Goal: Use online tool/utility: Utilize a website feature to perform a specific function

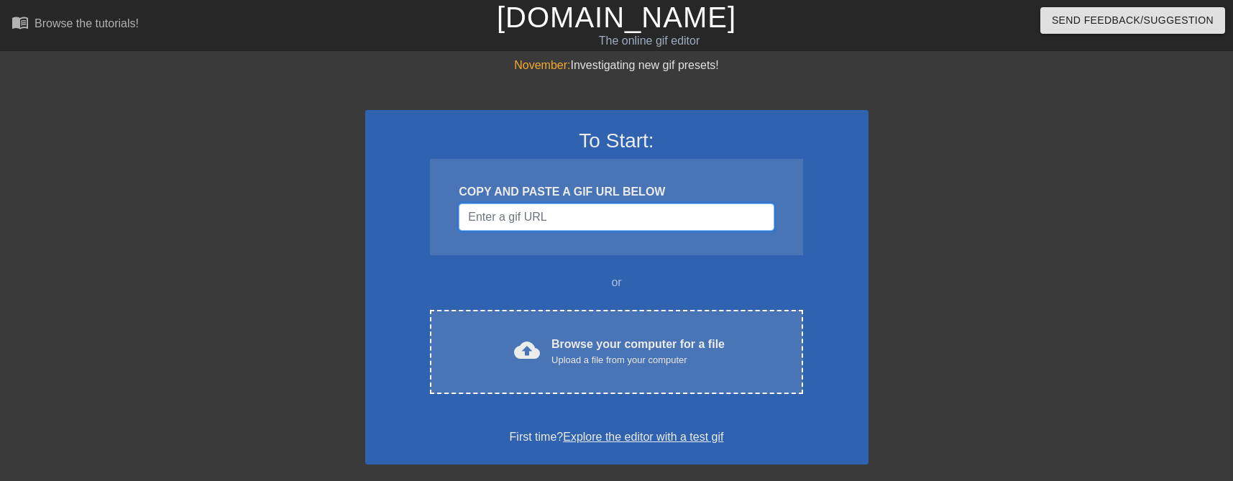
click at [513, 229] on input "Username" at bounding box center [616, 216] width 315 height 27
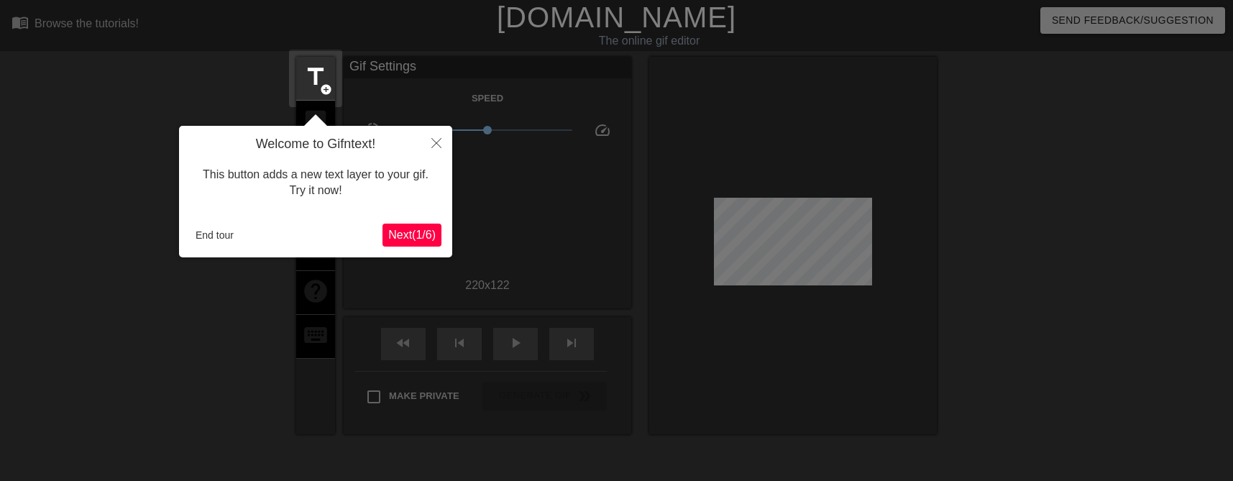
scroll to position [35, 0]
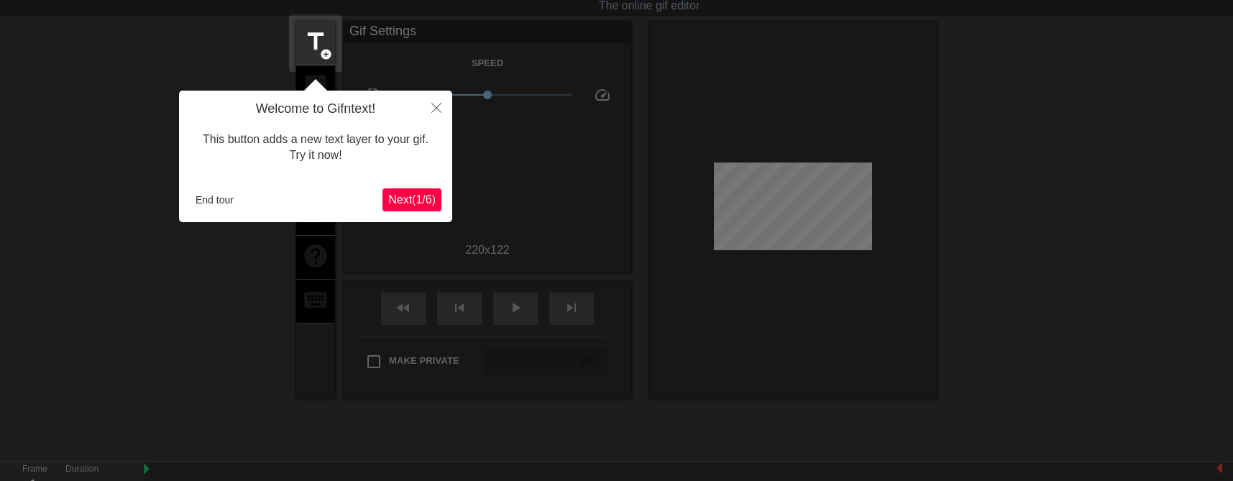
click at [784, 106] on div at bounding box center [616, 285] width 1233 height 640
click at [221, 190] on button "End tour" at bounding box center [215, 200] width 50 height 22
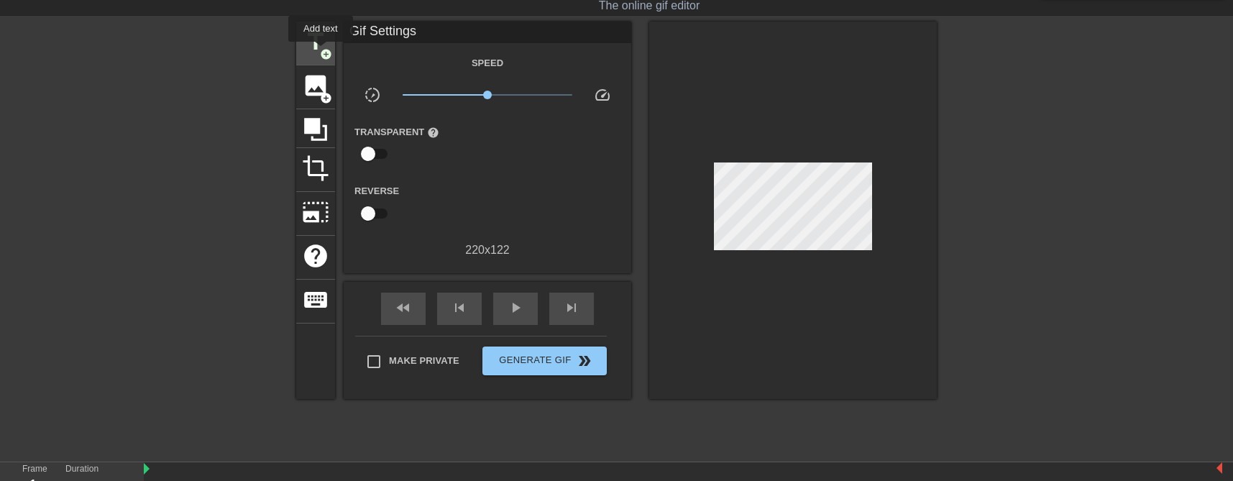
click at [321, 52] on span "add_circle" at bounding box center [326, 54] width 12 height 12
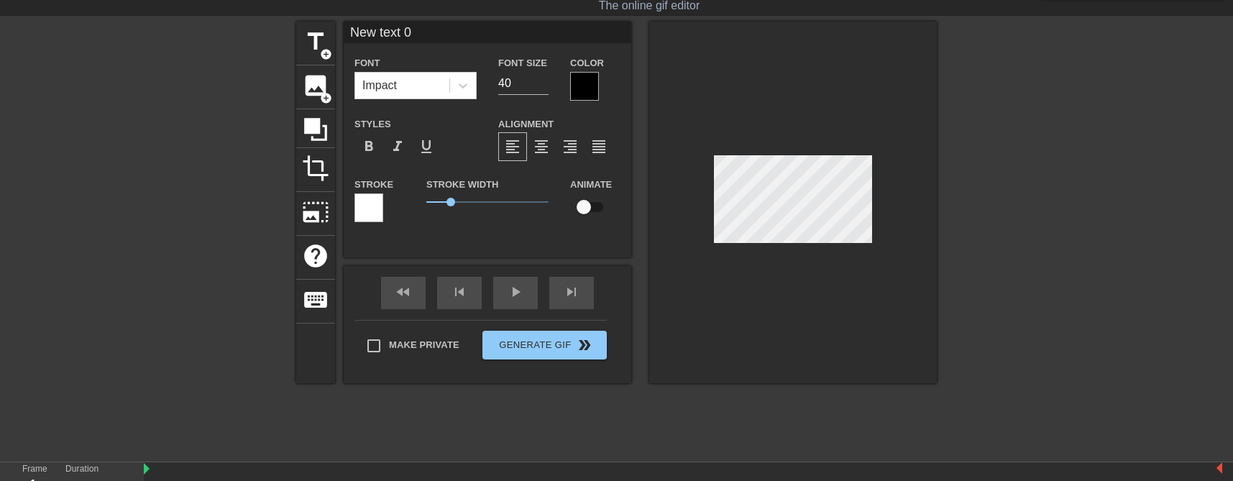
click at [420, 28] on input "New text 0" at bounding box center [488, 33] width 288 height 22
type input "Don' mind me"
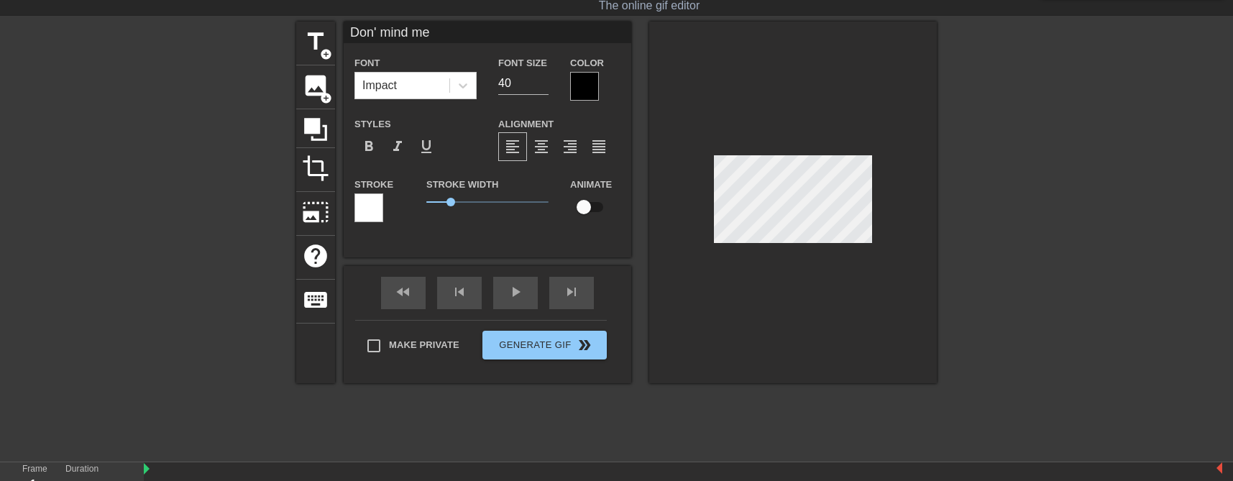
click at [595, 91] on div at bounding box center [584, 86] width 29 height 29
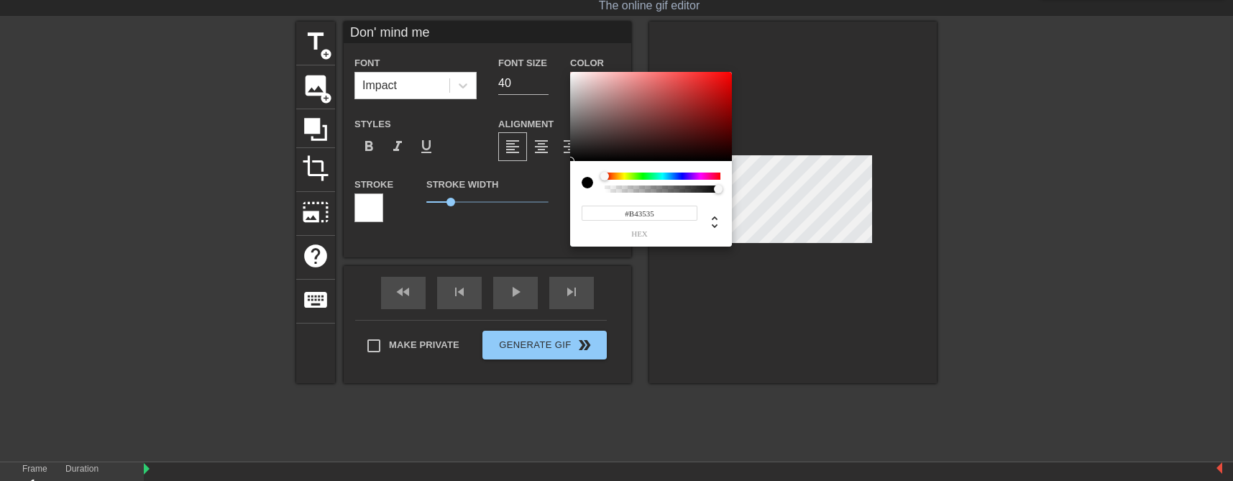
click at [685, 98] on div at bounding box center [651, 116] width 162 height 89
click at [693, 175] on div at bounding box center [663, 176] width 116 height 7
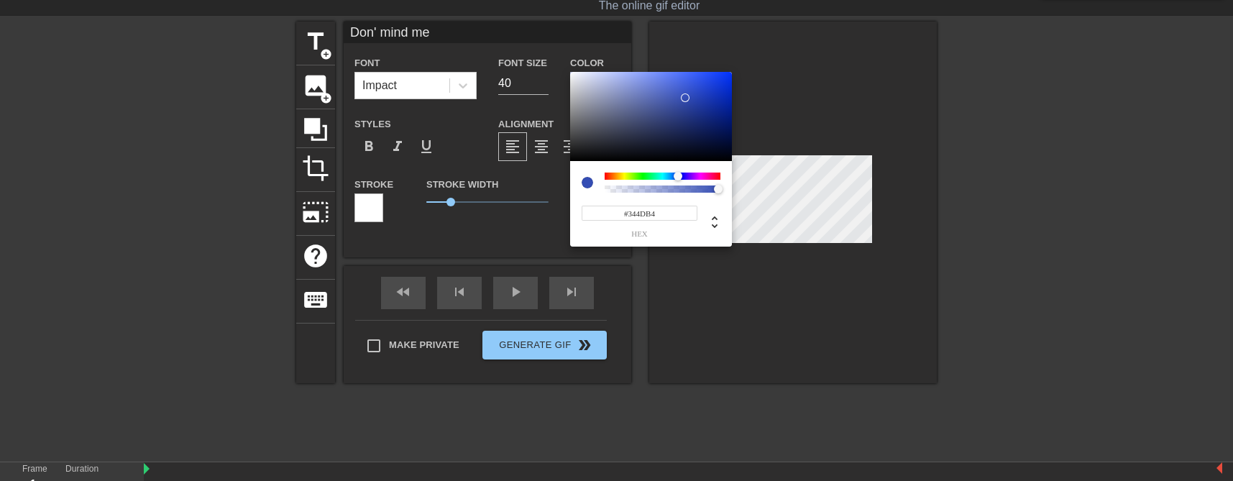
drag, startPoint x: 694, startPoint y: 178, endPoint x: 678, endPoint y: 178, distance: 15.8
click at [678, 178] on div at bounding box center [678, 176] width 9 height 9
type input "#2347DB"
drag, startPoint x: 692, startPoint y: 98, endPoint x: 706, endPoint y: 84, distance: 20.3
click at [706, 84] on div at bounding box center [710, 88] width 9 height 9
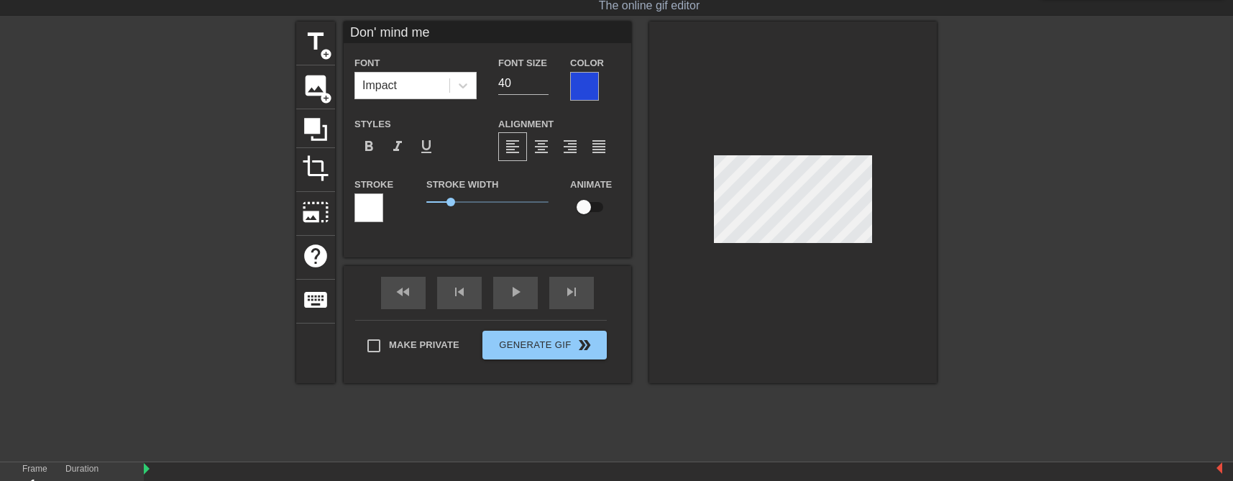
scroll to position [0, 1]
type input "Don't mind me"
type textarea "Don't mind me"
click at [543, 86] on input "39" at bounding box center [523, 83] width 50 height 23
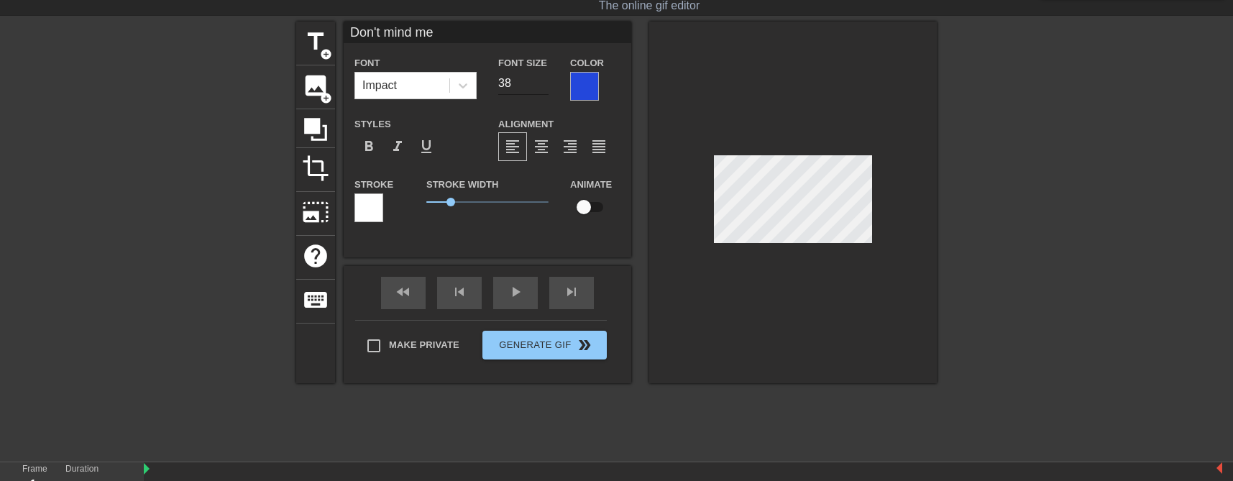
click at [543, 86] on input "38" at bounding box center [523, 83] width 50 height 23
click at [543, 86] on input "37" at bounding box center [523, 83] width 50 height 23
click at [543, 86] on input "36" at bounding box center [523, 83] width 50 height 23
type input "35"
click at [543, 86] on input "35" at bounding box center [523, 83] width 50 height 23
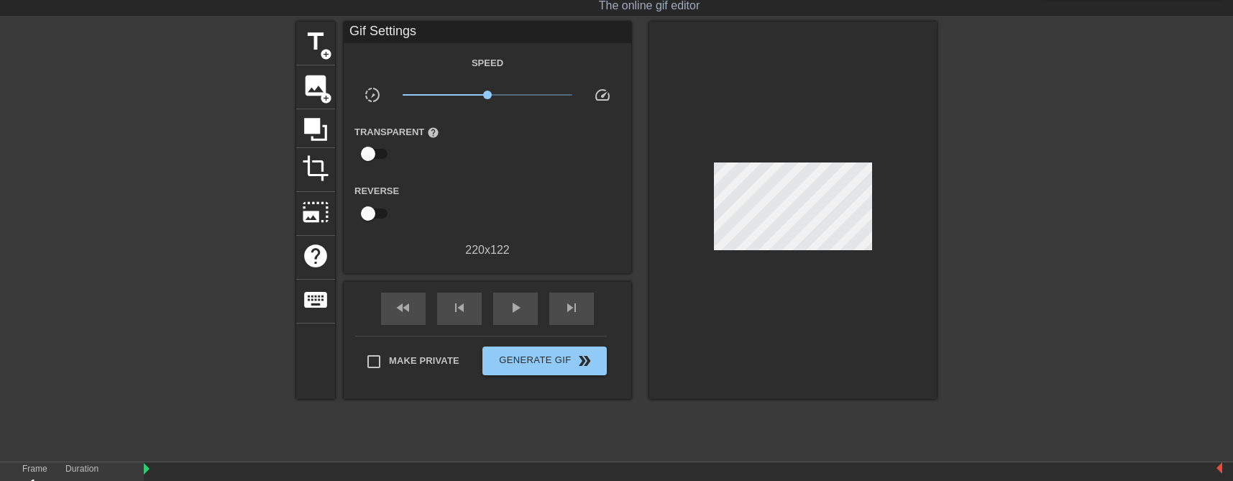
click at [806, 262] on div at bounding box center [793, 210] width 288 height 377
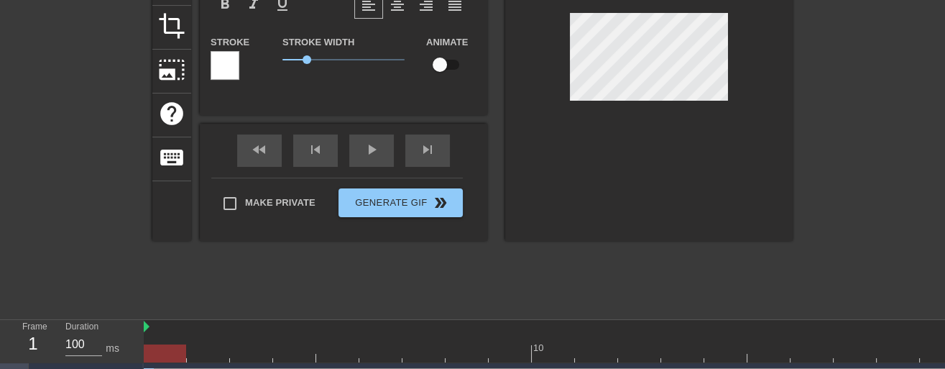
scroll to position [207, 0]
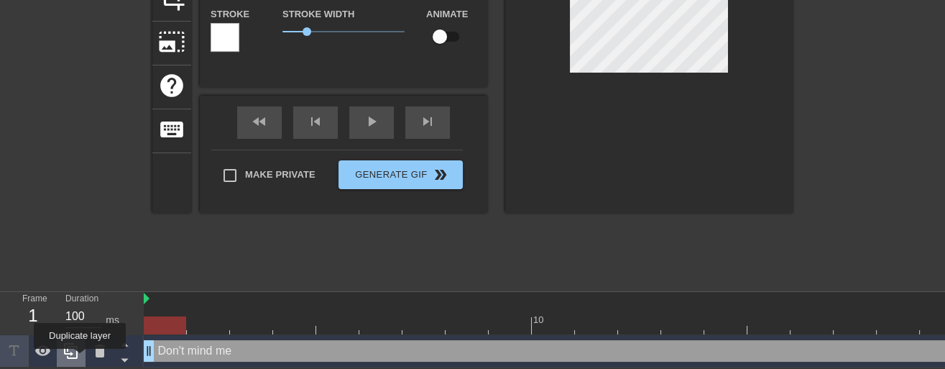
click at [80, 359] on icon at bounding box center [71, 350] width 17 height 17
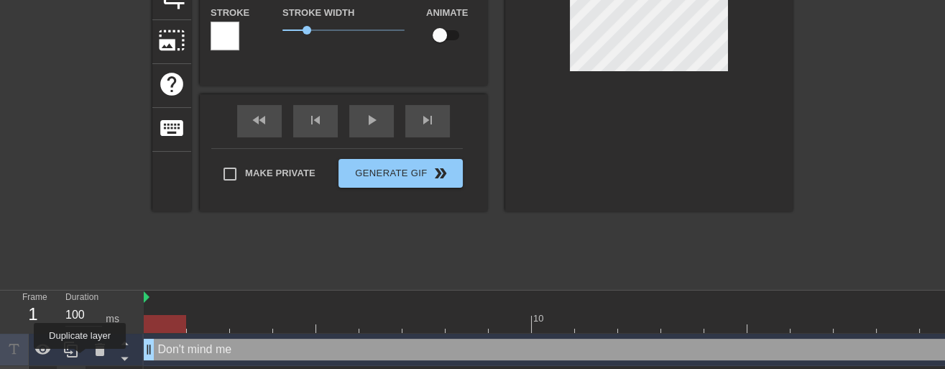
click at [80, 358] on icon at bounding box center [71, 349] width 17 height 17
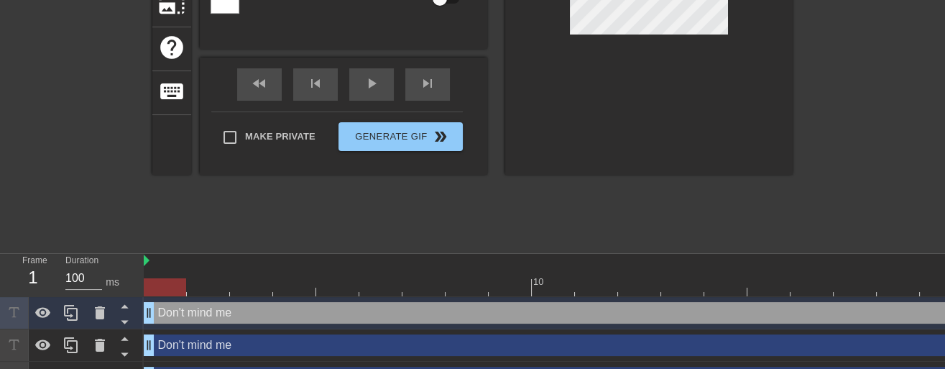
scroll to position [272, 0]
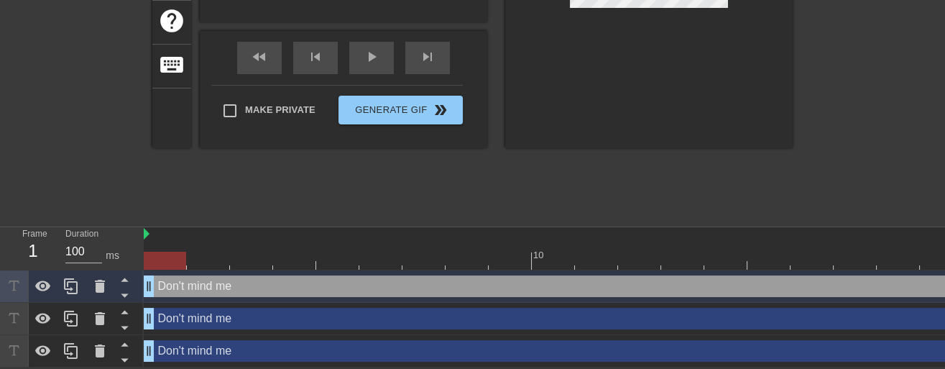
click at [258, 316] on div "Don't mind me drag_handle drag_handle" at bounding box center [683, 319] width 1078 height 22
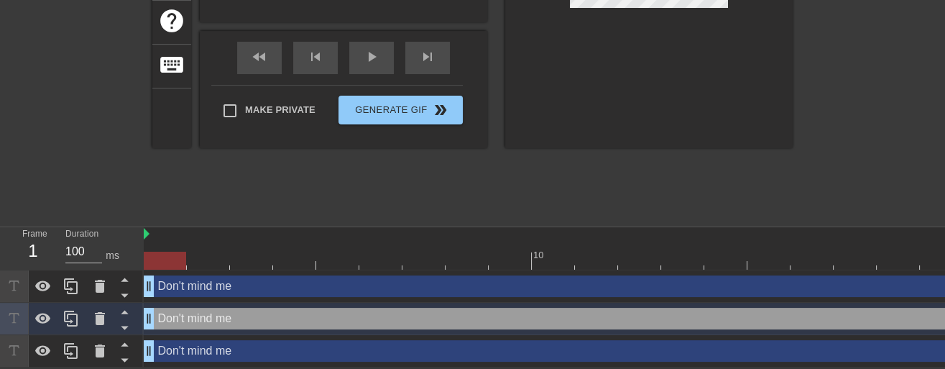
scroll to position [0, 0]
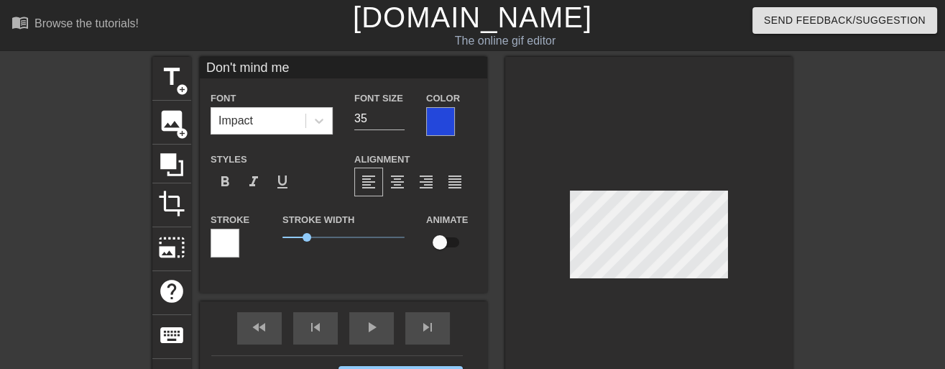
click at [299, 68] on input "Don't mind me" at bounding box center [344, 68] width 288 height 22
type input "I"
type input "i"
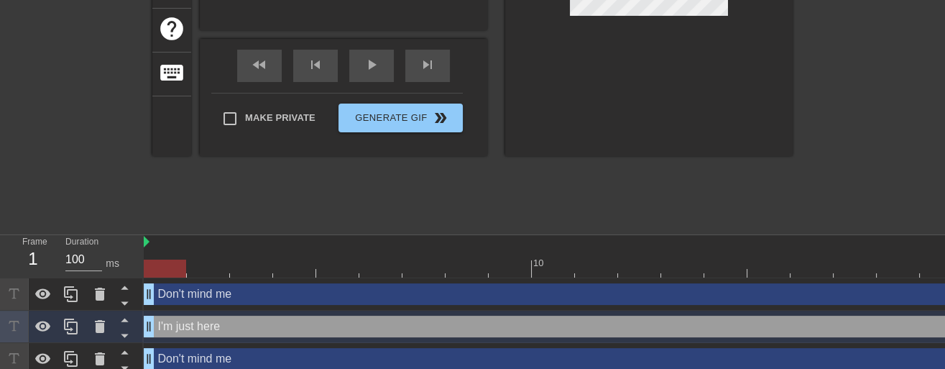
scroll to position [272, 0]
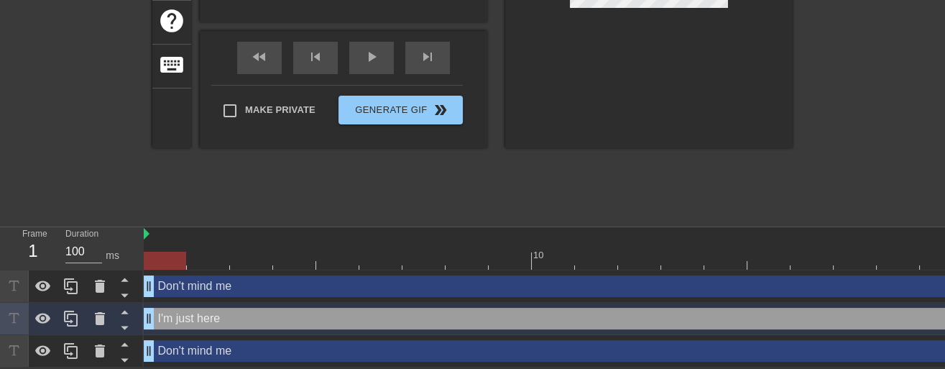
click at [249, 351] on div "Don't mind me drag_handle drag_handle" at bounding box center [683, 351] width 1078 height 22
type input "Don't mind me"
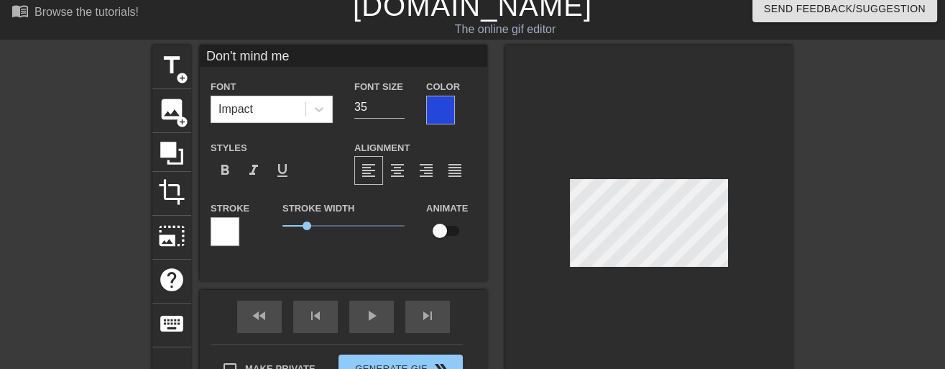
scroll to position [0, 0]
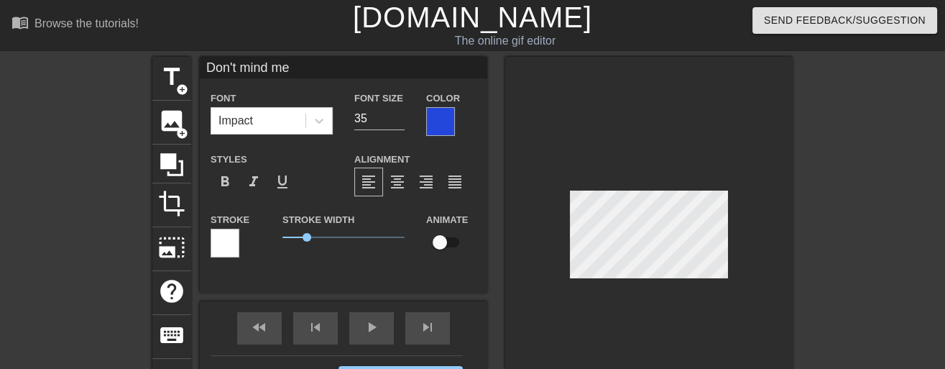
click at [297, 71] on input "Don't mind me" at bounding box center [344, 68] width 288 height 22
type input "t"
type input "T"
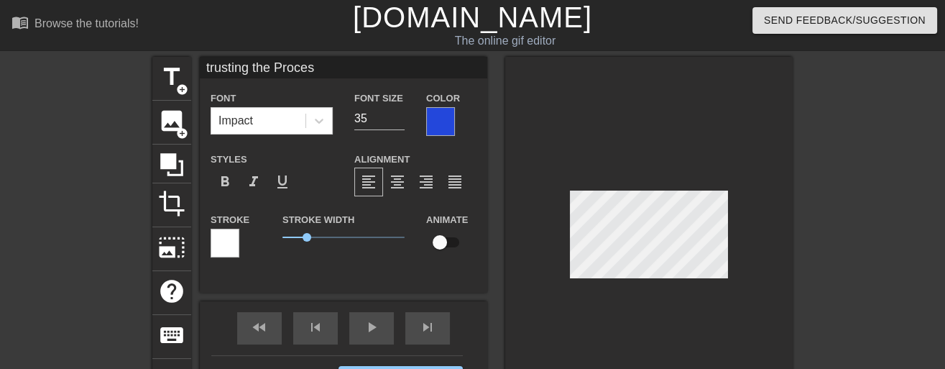
type input "trusting the Process"
click at [584, 313] on div at bounding box center [649, 238] width 288 height 362
type input "I'm just here"
click at [398, 120] on input "34" at bounding box center [379, 118] width 50 height 23
click at [398, 120] on input "33" at bounding box center [379, 118] width 50 height 23
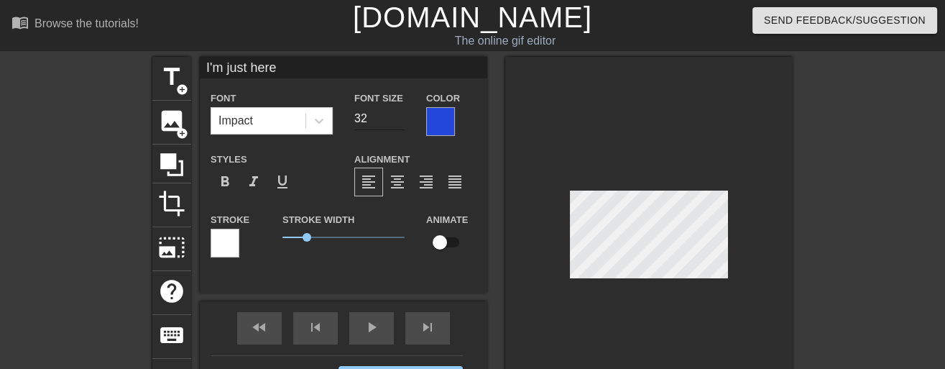
click at [398, 120] on input "32" at bounding box center [379, 118] width 50 height 23
click at [398, 120] on input "31" at bounding box center [379, 118] width 50 height 23
click at [398, 120] on input "30" at bounding box center [379, 118] width 50 height 23
click at [398, 120] on input "29" at bounding box center [379, 118] width 50 height 23
click at [398, 120] on input "28" at bounding box center [379, 118] width 50 height 23
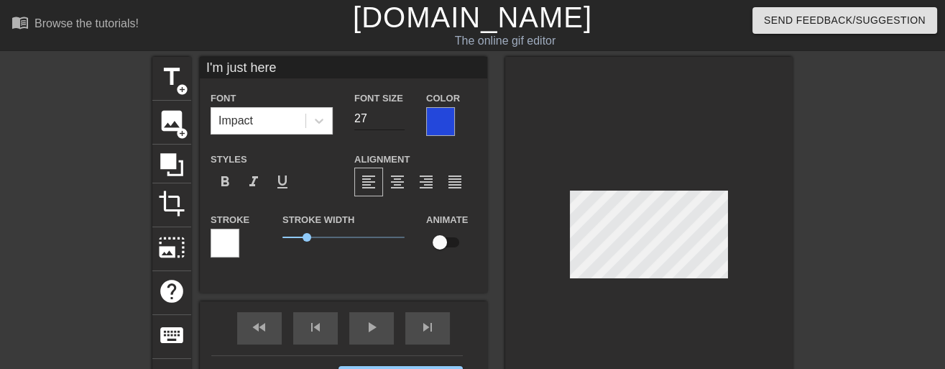
click at [398, 120] on input "27" at bounding box center [379, 118] width 50 height 23
type input "26"
click at [398, 120] on input "26" at bounding box center [379, 118] width 50 height 23
type input "trusting the Process"
type input "35"
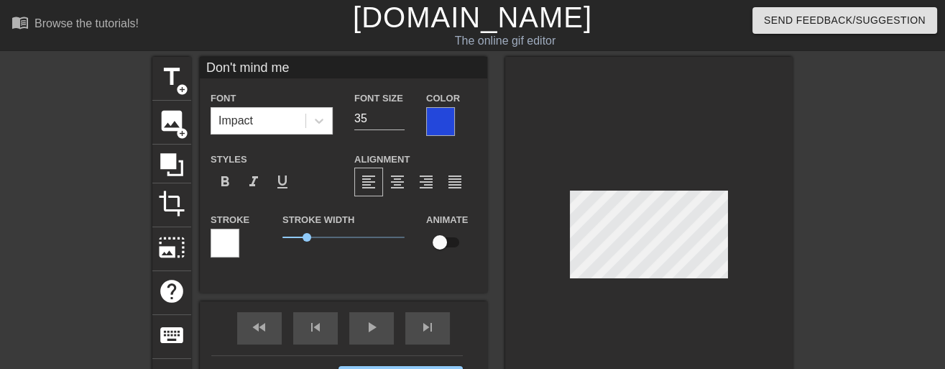
type input "I'm just here"
click at [401, 124] on input "25" at bounding box center [379, 118] width 50 height 23
click at [401, 124] on input "24" at bounding box center [379, 118] width 50 height 23
type input "23"
click at [401, 124] on input "23" at bounding box center [379, 118] width 50 height 23
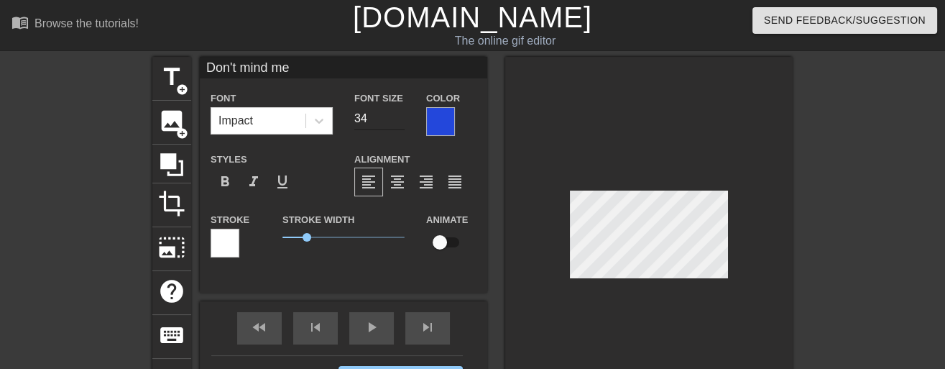
click at [400, 123] on input "34" at bounding box center [379, 118] width 50 height 23
click at [400, 123] on input "33" at bounding box center [379, 118] width 50 height 23
click at [400, 123] on input "32" at bounding box center [379, 118] width 50 height 23
click at [400, 123] on input "31" at bounding box center [379, 118] width 50 height 23
click at [400, 123] on input "30" at bounding box center [379, 118] width 50 height 23
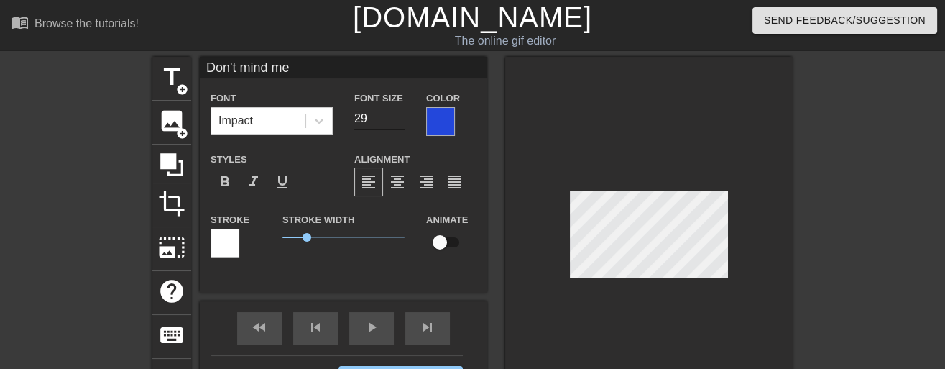
click at [400, 123] on input "29" at bounding box center [379, 118] width 50 height 23
click at [400, 123] on input "28" at bounding box center [379, 118] width 50 height 23
click at [400, 123] on input "27" at bounding box center [379, 118] width 50 height 23
click at [400, 123] on input "26" at bounding box center [379, 118] width 50 height 23
type input "27"
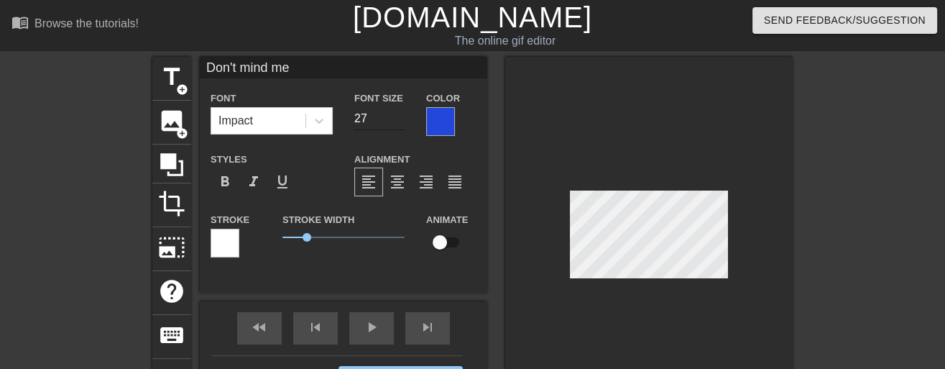
click at [397, 114] on input "27" at bounding box center [379, 118] width 50 height 23
type input "I'm just here"
type input "23"
type input "trusting the Process"
type input "35"
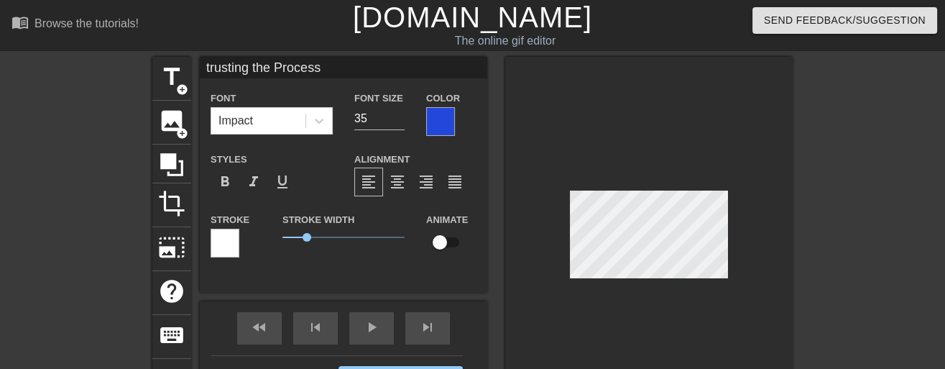
click at [324, 75] on input "trusting the Process" at bounding box center [344, 68] width 288 height 22
drag, startPoint x: 326, startPoint y: 74, endPoint x: 253, endPoint y: 75, distance: 73.3
click at [253, 75] on input "trusting the Process" at bounding box center [344, 68] width 288 height 22
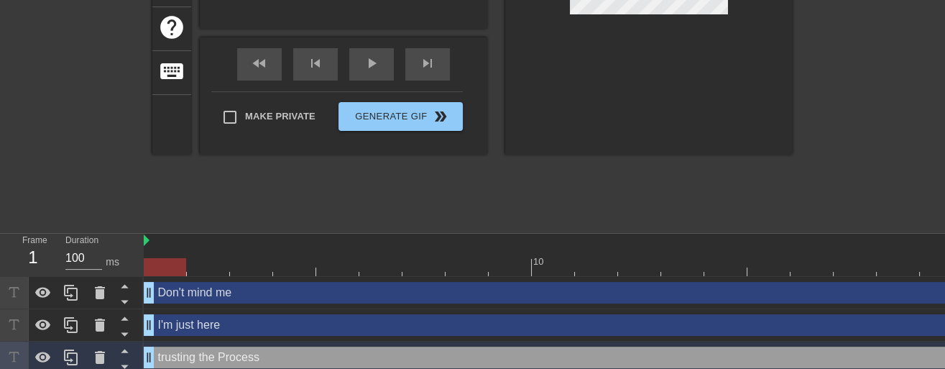
scroll to position [272, 0]
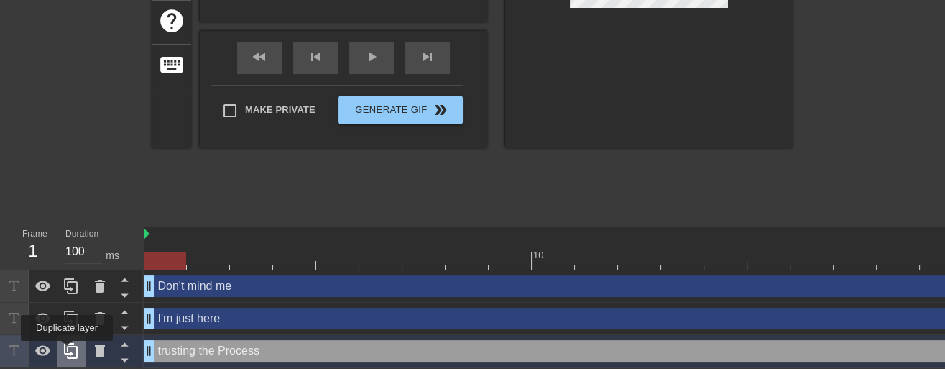
click at [67, 351] on icon at bounding box center [71, 350] width 17 height 17
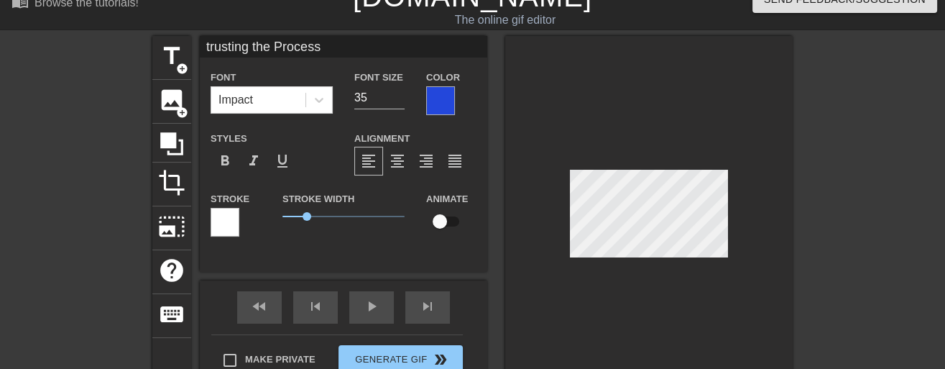
scroll to position [0, 0]
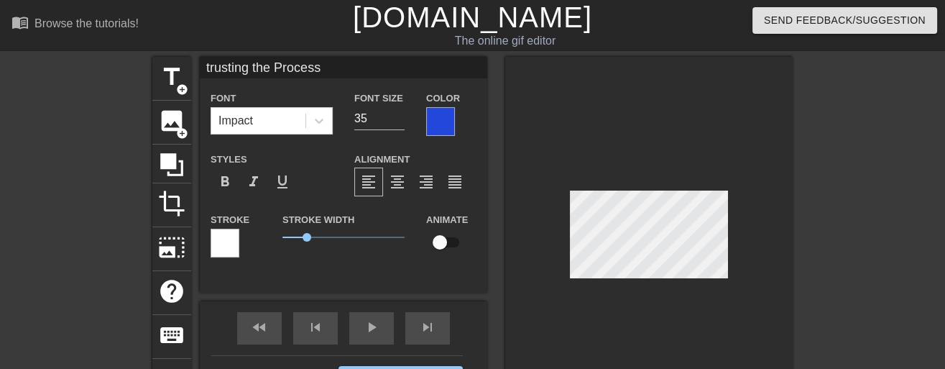
drag, startPoint x: 331, startPoint y: 70, endPoint x: 253, endPoint y: 73, distance: 77.7
click at [253, 73] on input "trusting the Process" at bounding box center [344, 68] width 288 height 22
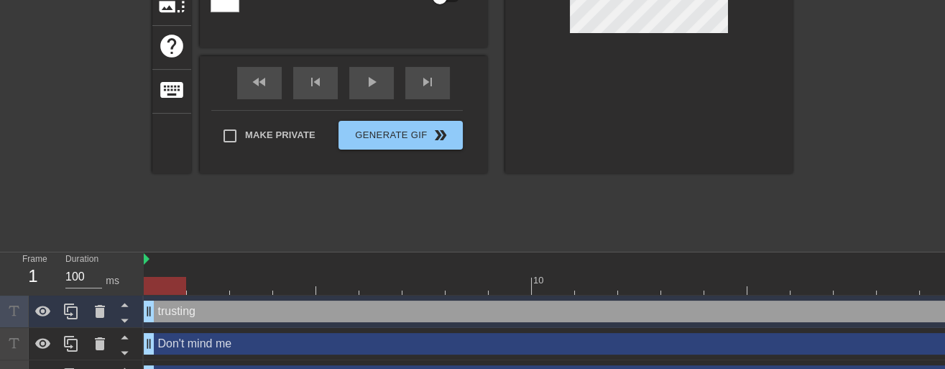
scroll to position [304, 0]
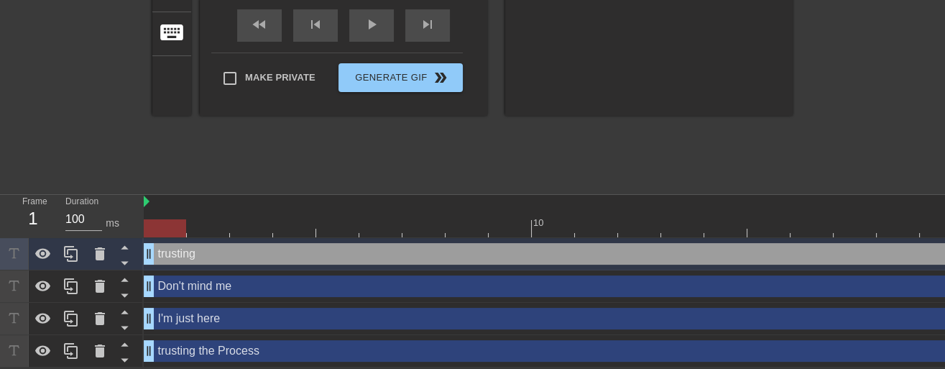
click at [233, 349] on div "trusting the Process drag_handle drag_handle" at bounding box center [683, 351] width 1078 height 22
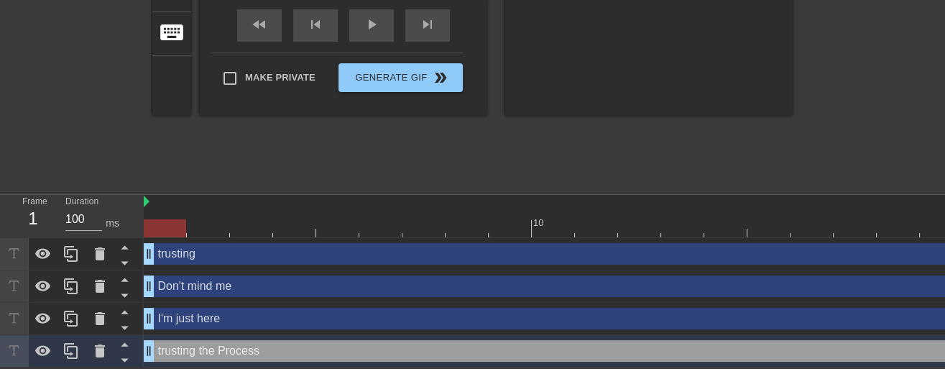
click at [196, 349] on div "trusting the Process drag_handle drag_handle" at bounding box center [683, 351] width 1078 height 22
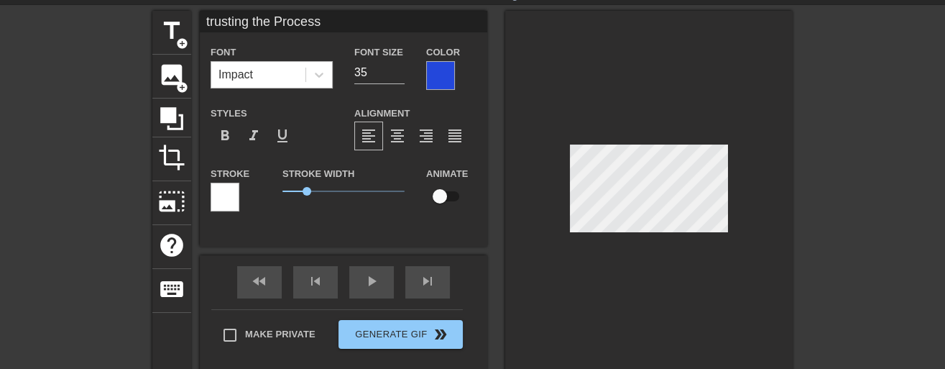
scroll to position [0, 0]
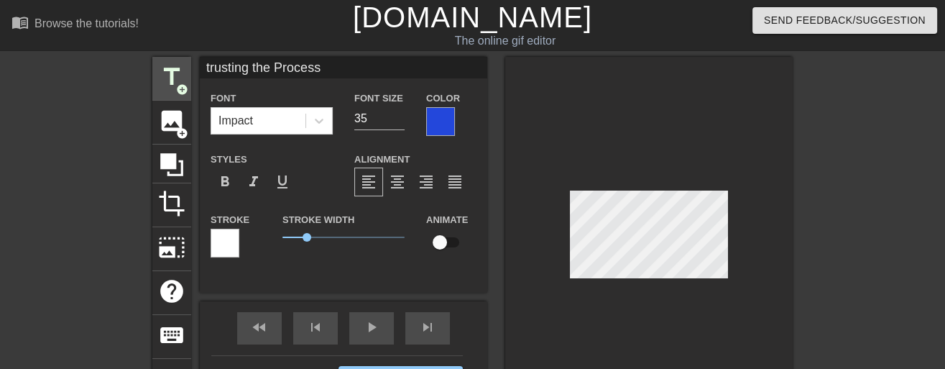
drag, startPoint x: 254, startPoint y: 67, endPoint x: 177, endPoint y: 74, distance: 77.2
click at [200, 73] on input "trusting the Process" at bounding box center [344, 68] width 288 height 22
type input "trusting"
click at [397, 121] on input "34" at bounding box center [379, 118] width 50 height 23
type input "33"
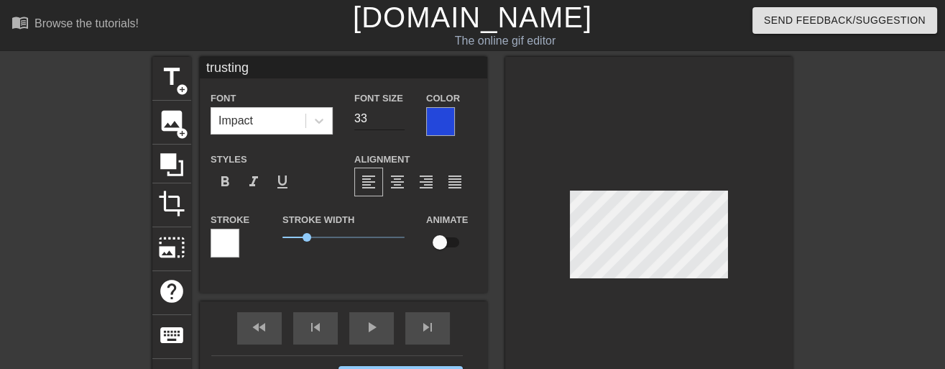
click at [397, 121] on input "33" at bounding box center [379, 118] width 50 height 23
type input "the Process"
click at [400, 124] on input "34" at bounding box center [379, 118] width 50 height 23
click at [400, 124] on input "33" at bounding box center [379, 118] width 50 height 23
type input "32"
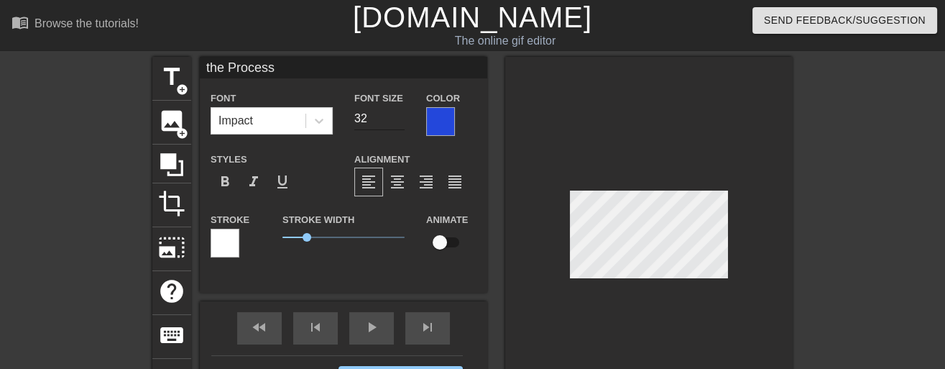
click at [400, 124] on input "32" at bounding box center [379, 118] width 50 height 23
type input "trusting"
type input "33"
type input "the Process"
type input "32"
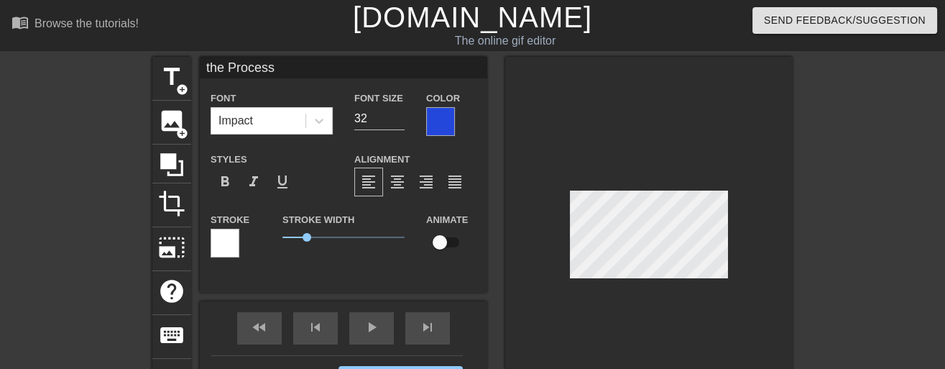
type input "trusting"
type input "33"
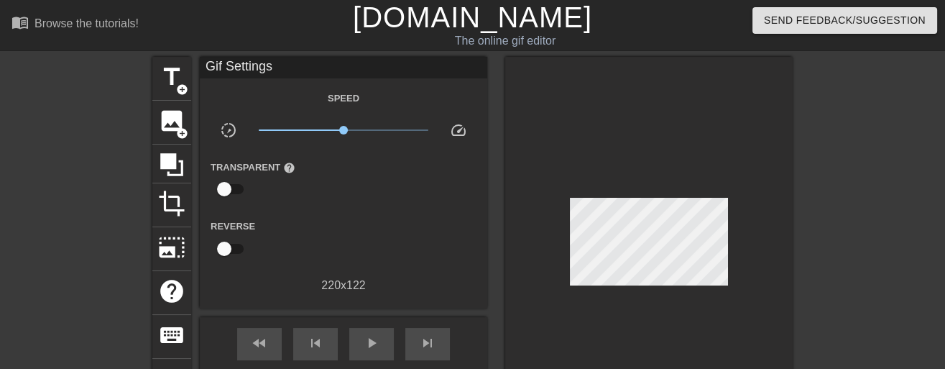
click at [731, 162] on div at bounding box center [649, 245] width 288 height 377
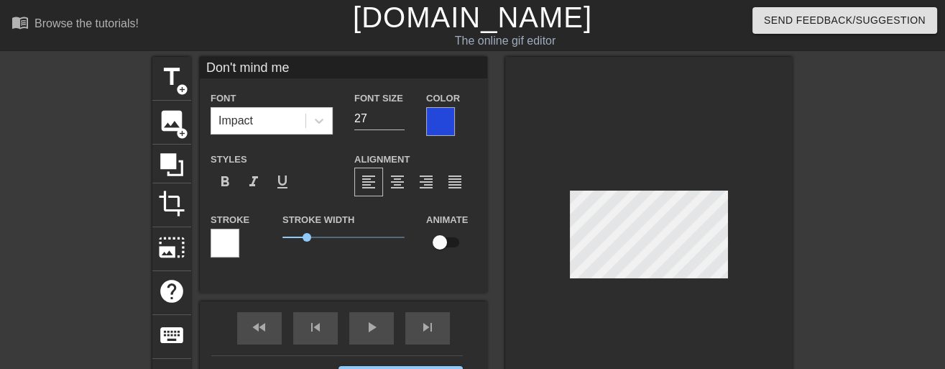
type input "I'm just here"
type input "23"
type input "trusting"
type input "33"
click at [448, 130] on div at bounding box center [440, 121] width 29 height 29
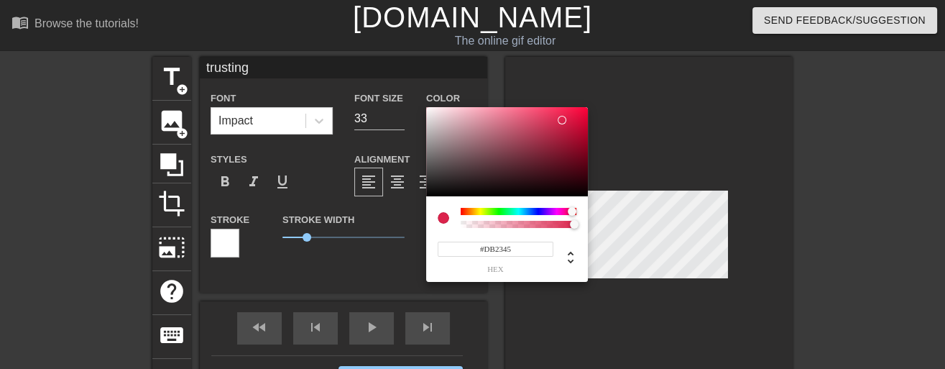
click at [573, 212] on div at bounding box center [519, 211] width 116 height 7
type input "#D8113A"
drag, startPoint x: 564, startPoint y: 124, endPoint x: 575, endPoint y: 121, distance: 11.4
click at [575, 121] on div at bounding box center [579, 125] width 9 height 9
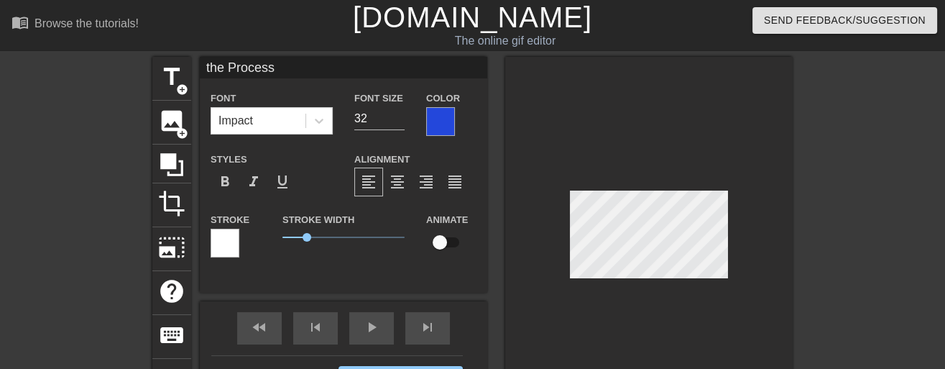
click at [451, 124] on div at bounding box center [440, 121] width 29 height 29
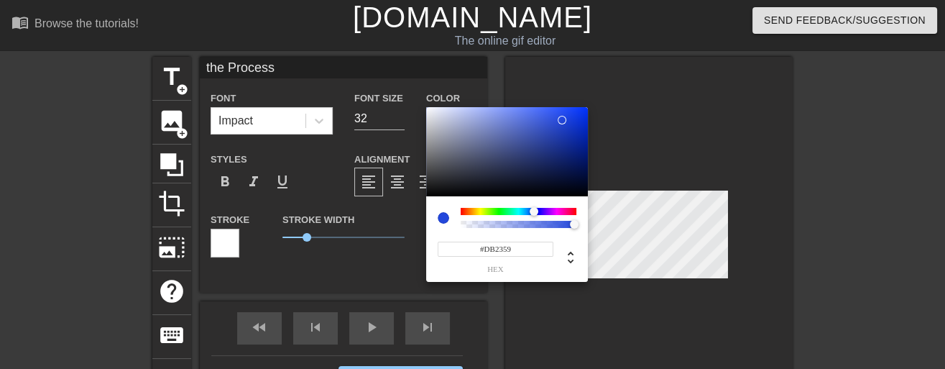
click at [571, 212] on div at bounding box center [519, 211] width 116 height 7
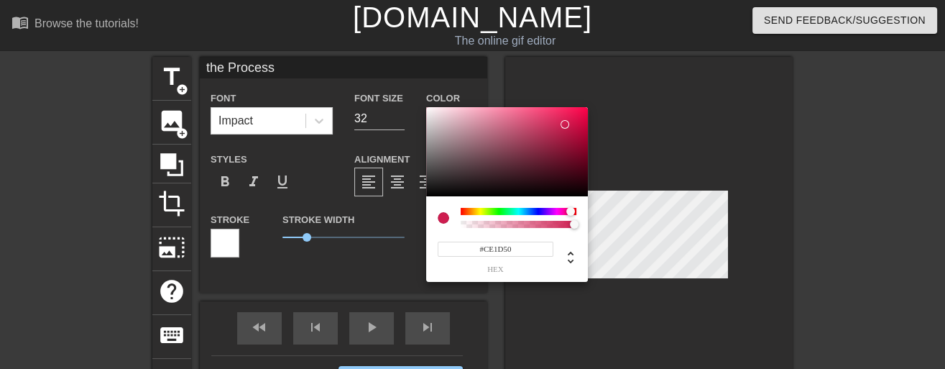
type input "#D01E51"
click at [565, 124] on div at bounding box center [568, 128] width 9 height 9
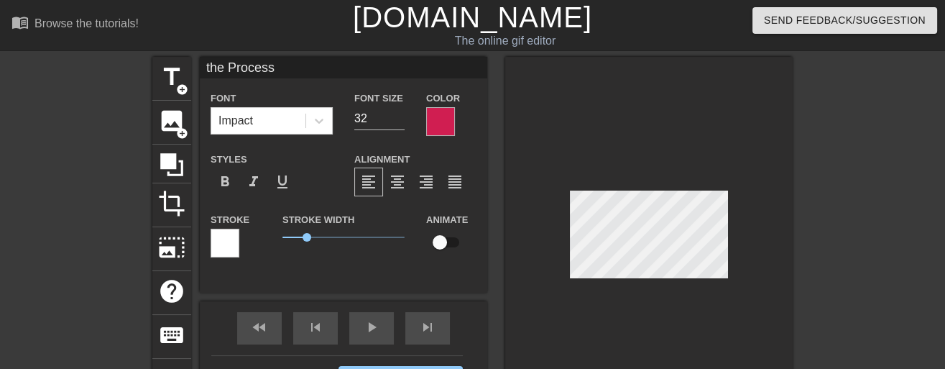
type input "trusting"
type input "33"
click at [363, 320] on div "fast_rewind skip_previous play_arrow skip_next" at bounding box center [343, 328] width 234 height 54
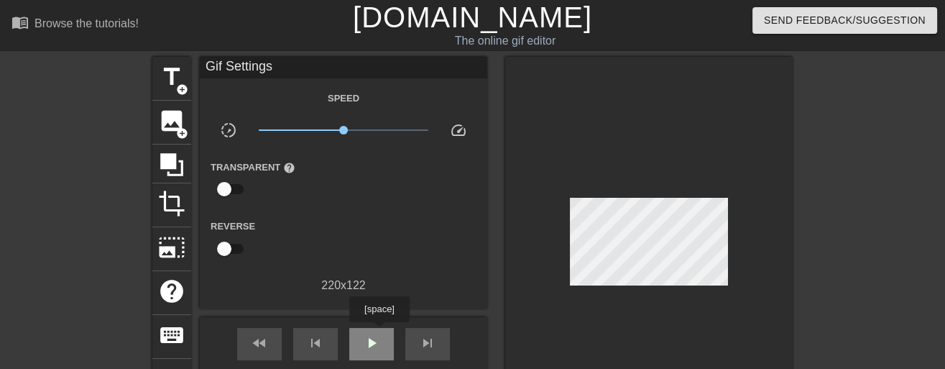
click at [379, 332] on div "play_arrow" at bounding box center [371, 344] width 45 height 32
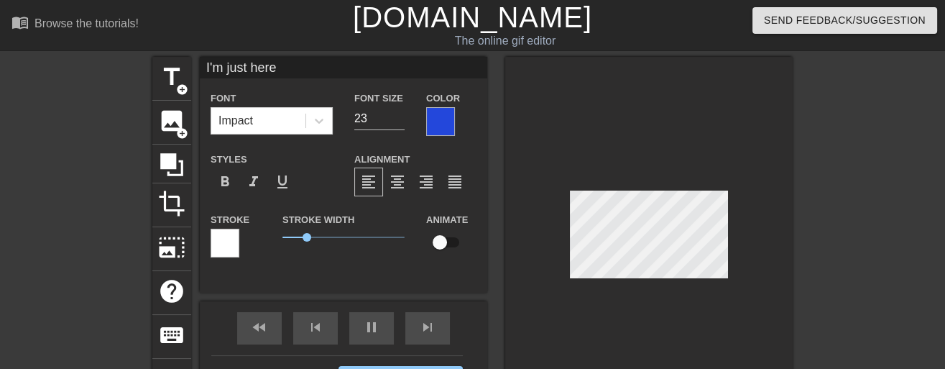
click at [703, 134] on div at bounding box center [649, 238] width 288 height 362
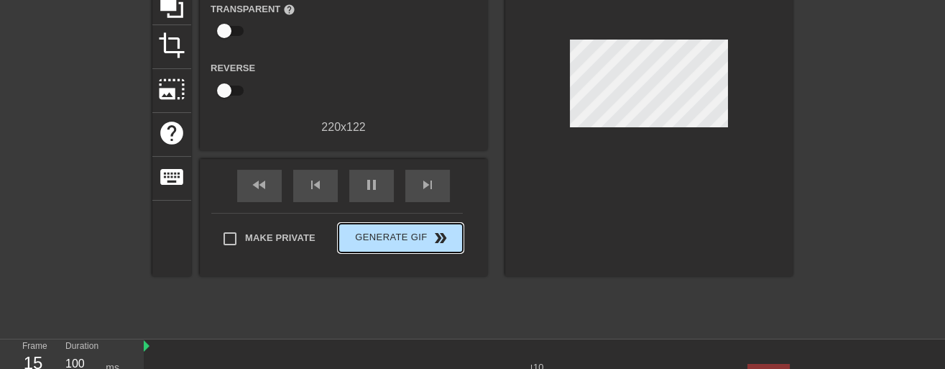
click at [393, 210] on div "fast_rewind skip_previous pause skip_next Make Private Generate Gif double_arrow" at bounding box center [344, 217] width 288 height 117
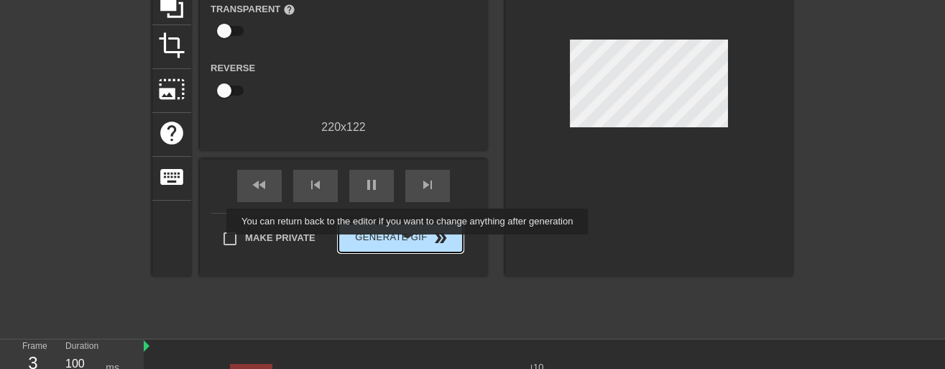
click at [409, 244] on button "Generate Gif double_arrow" at bounding box center [401, 238] width 124 height 29
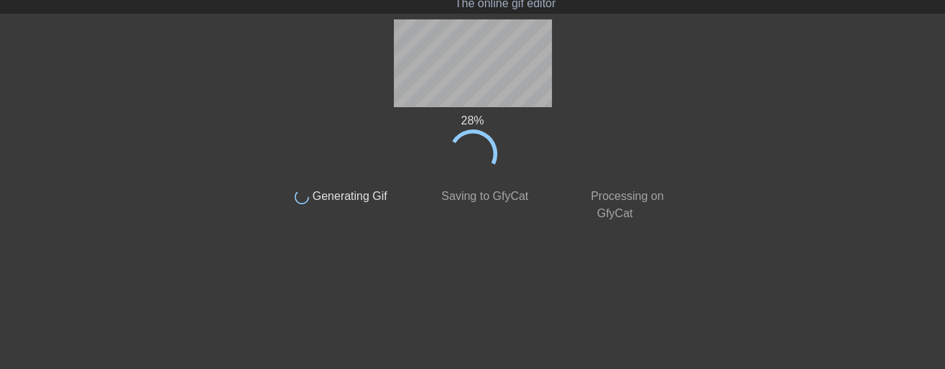
scroll to position [0, 0]
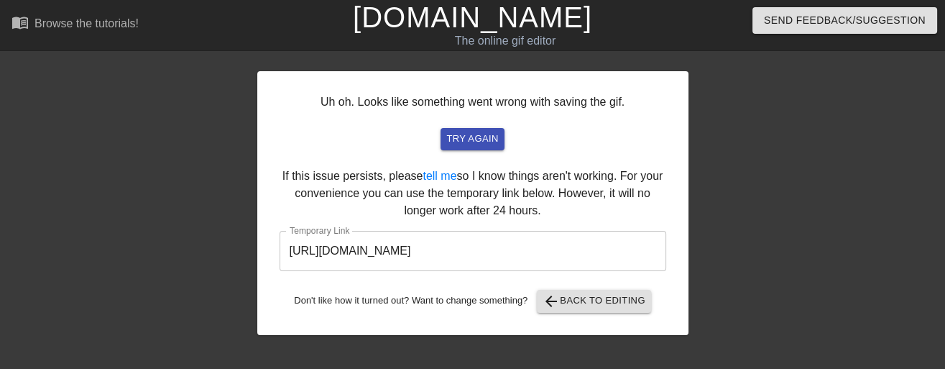
click at [512, 257] on input "[URL][DOMAIN_NAME]" at bounding box center [473, 251] width 387 height 40
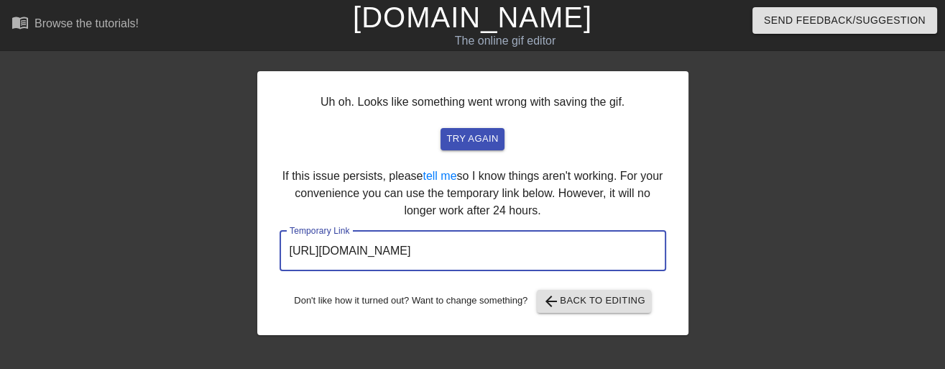
click at [510, 252] on input "[URL][DOMAIN_NAME]" at bounding box center [473, 251] width 387 height 40
